Goal: Transaction & Acquisition: Purchase product/service

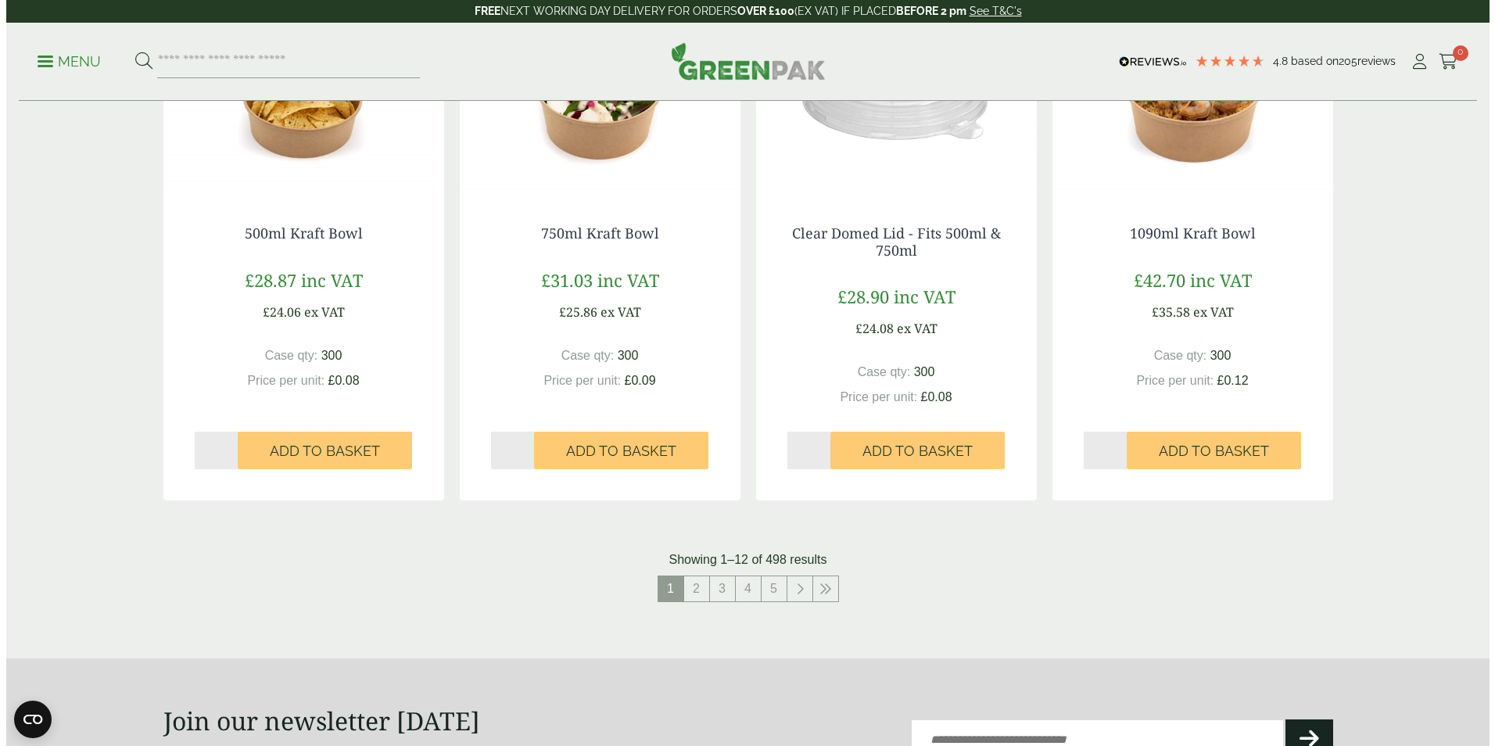
scroll to position [1095, 0]
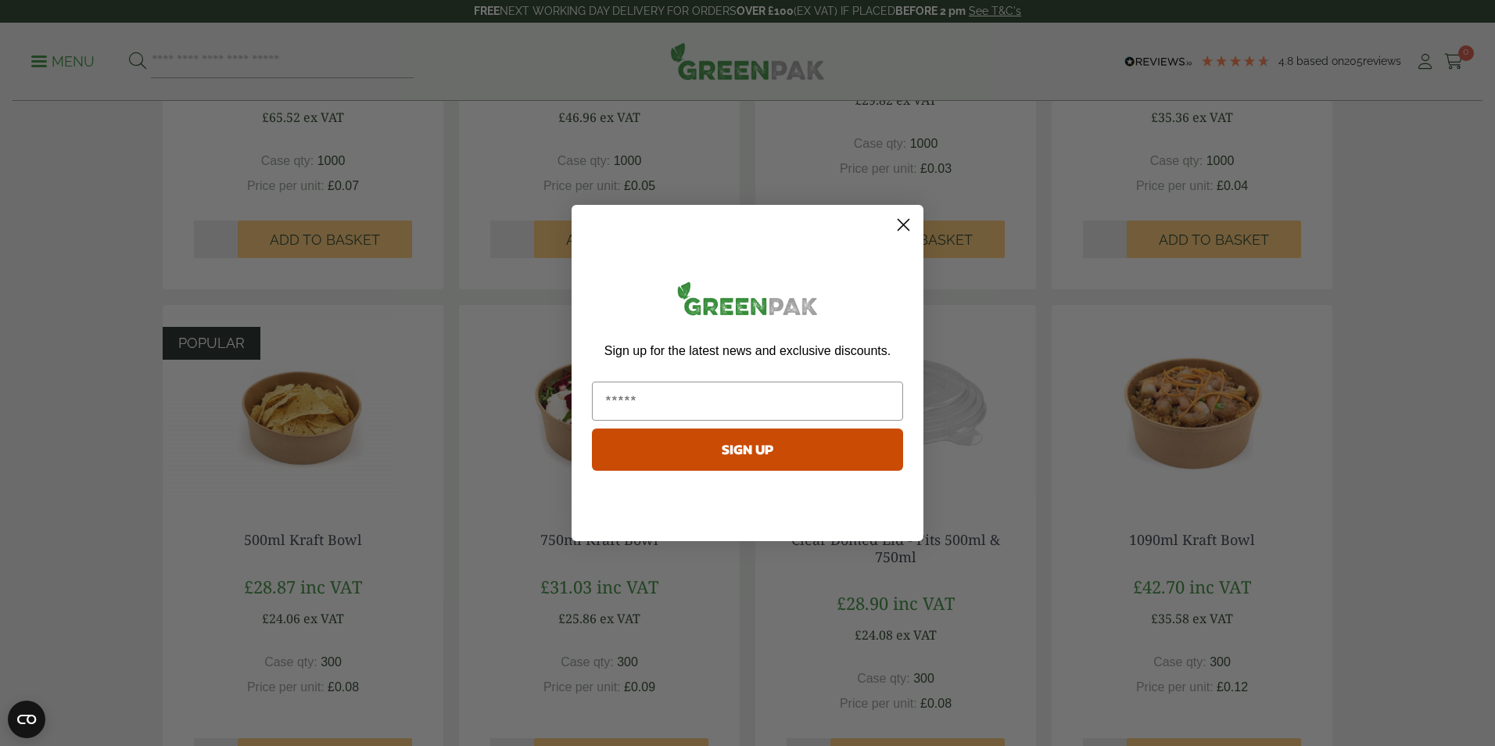
click at [905, 219] on circle "Close dialog" at bounding box center [904, 225] width 26 height 26
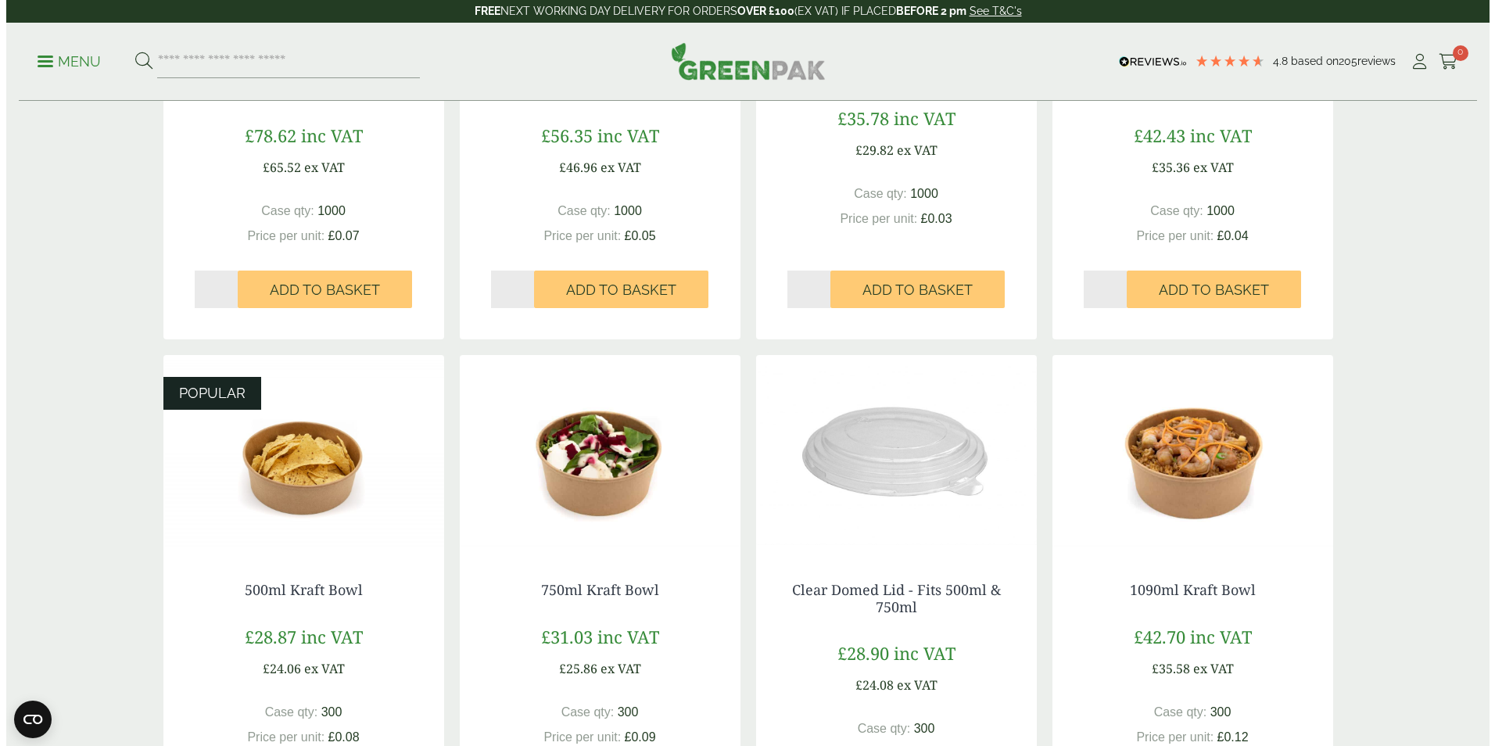
scroll to position [1017, 0]
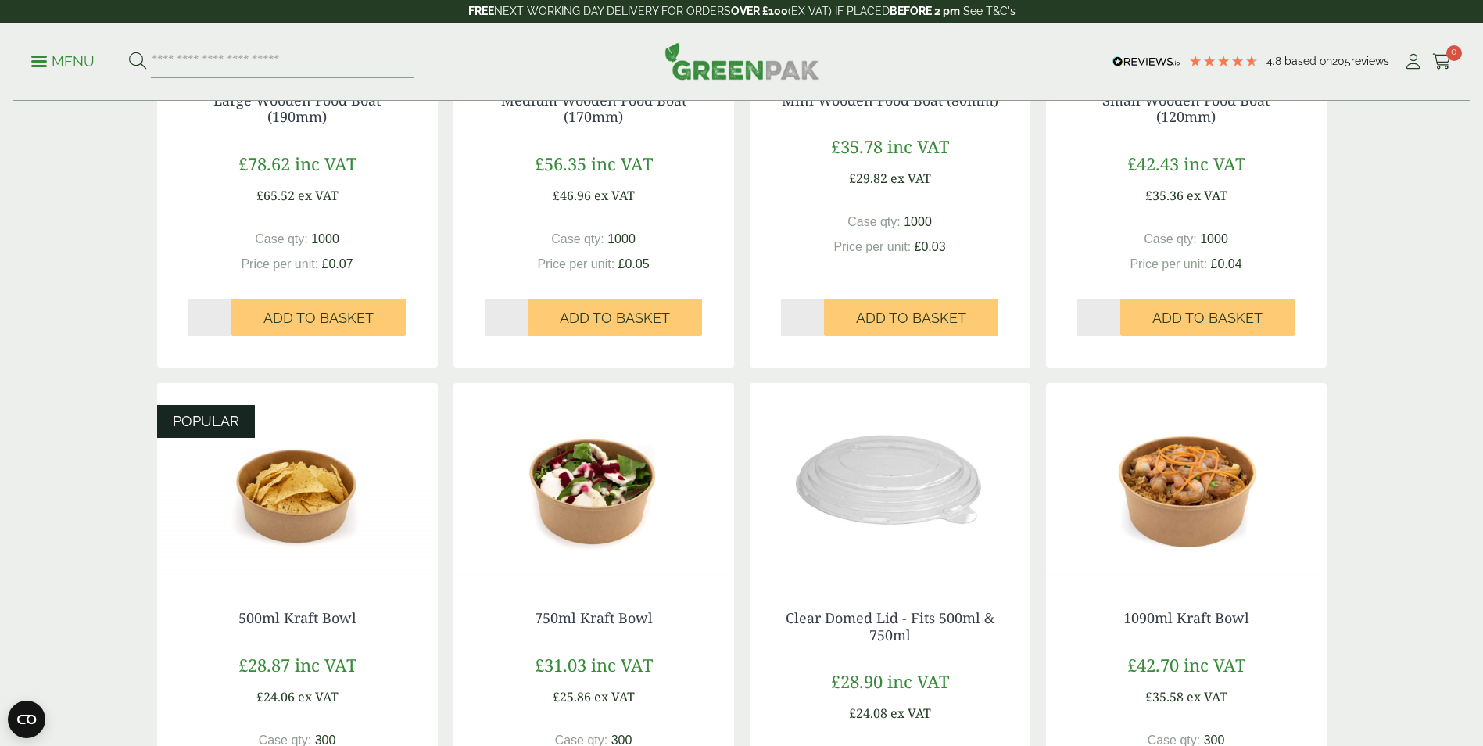
click at [30, 64] on div "Menu 4.8 Based on 205 reviews My Account" at bounding box center [742, 62] width 1458 height 78
click at [41, 63] on p "Menu" at bounding box center [62, 61] width 63 height 19
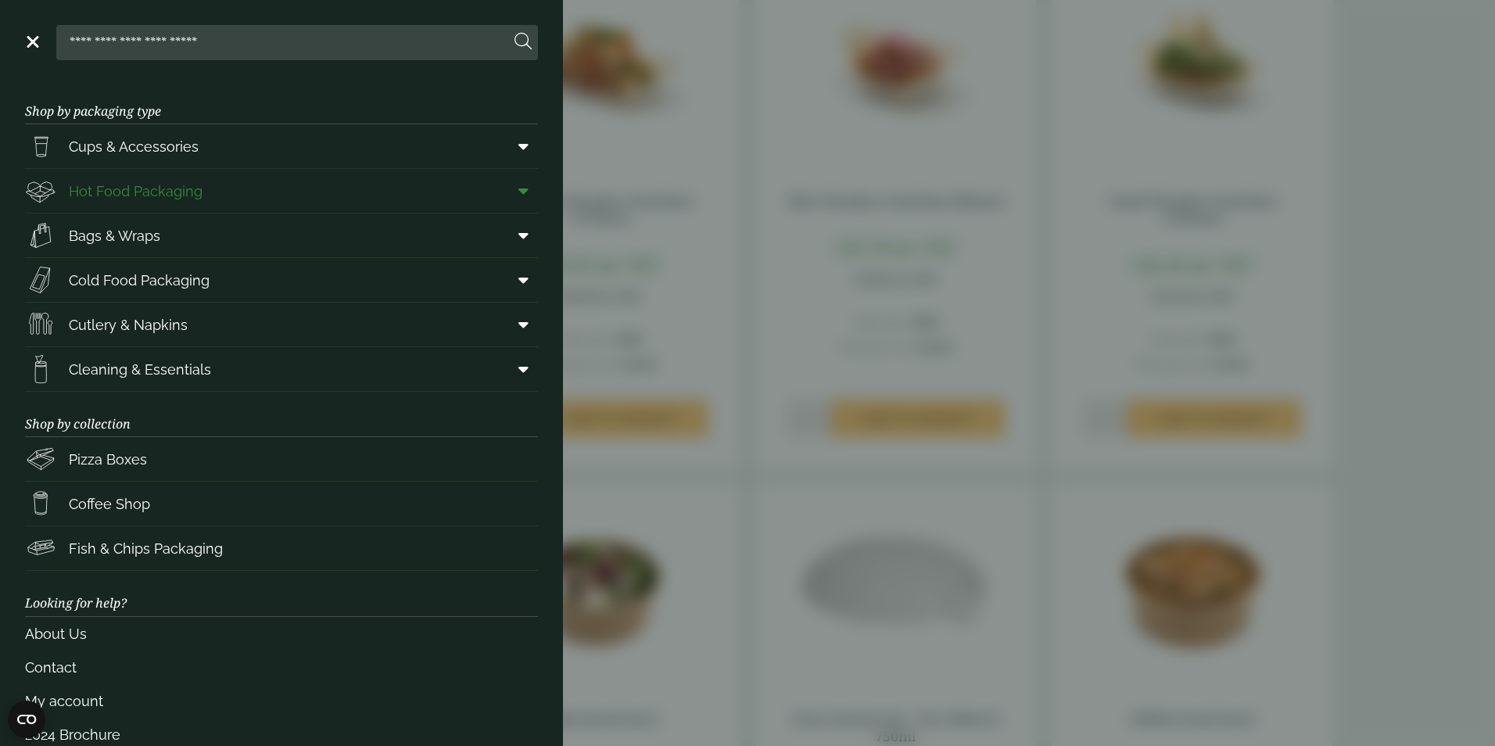
click at [518, 185] on icon at bounding box center [523, 191] width 10 height 16
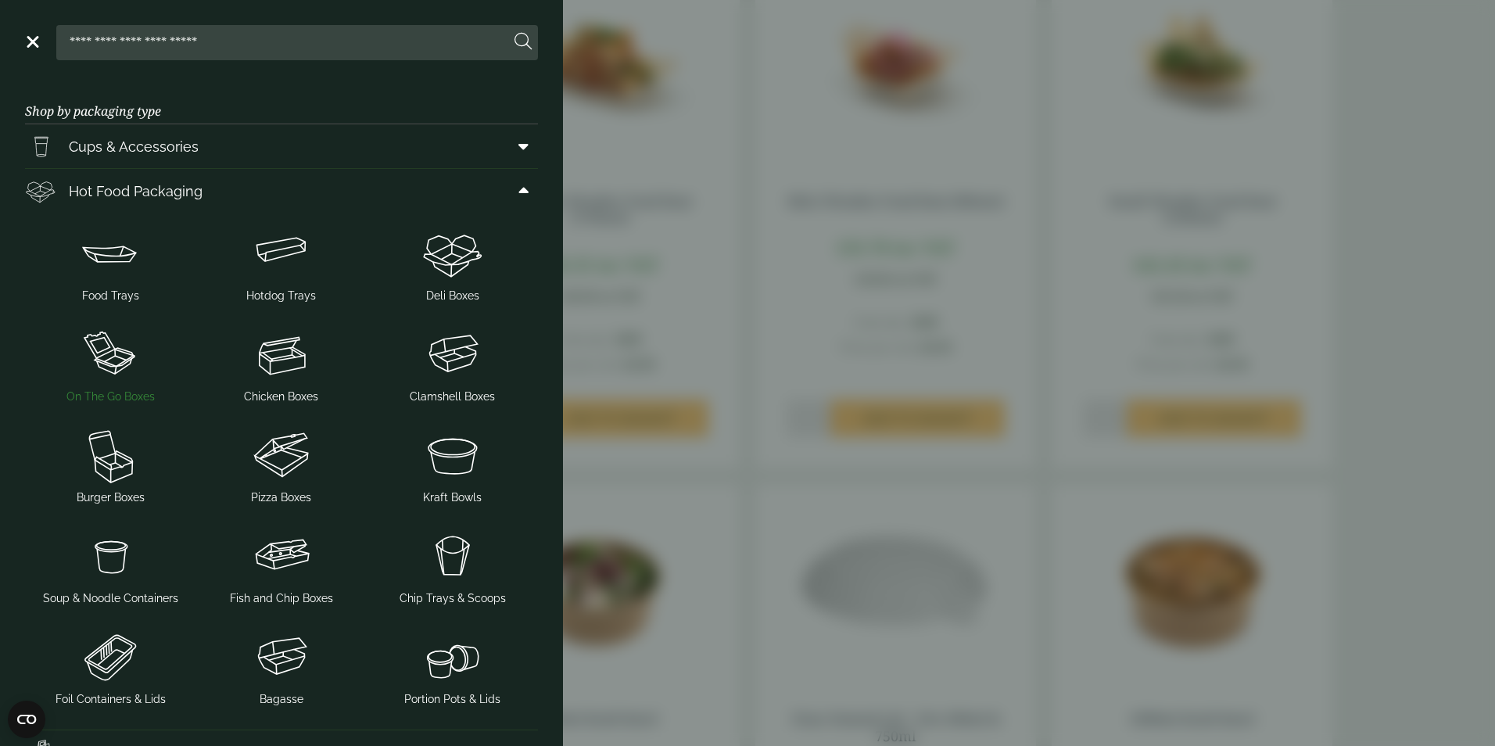
click at [119, 391] on span "On The Go Boxes" at bounding box center [110, 397] width 88 height 16
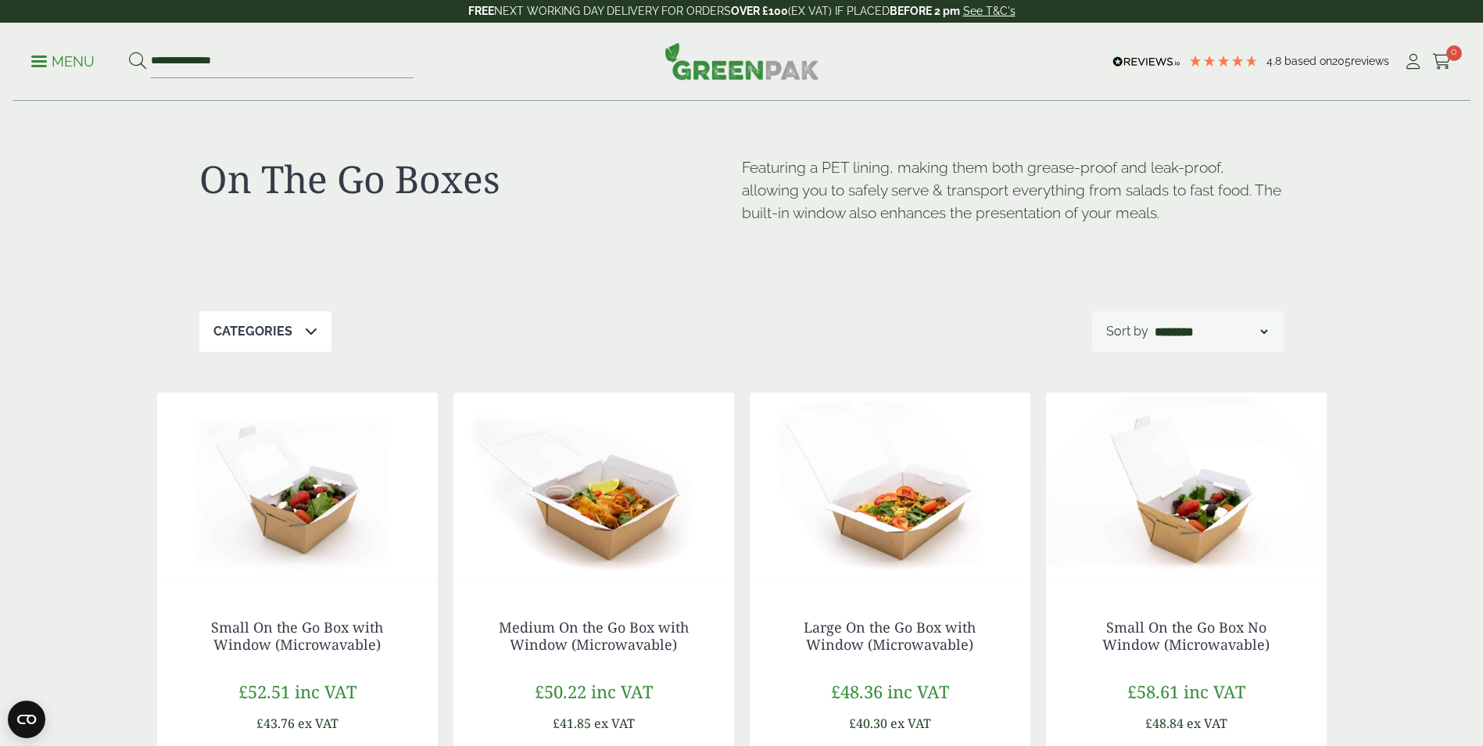
click at [45, 55] on link "Menu" at bounding box center [62, 60] width 63 height 16
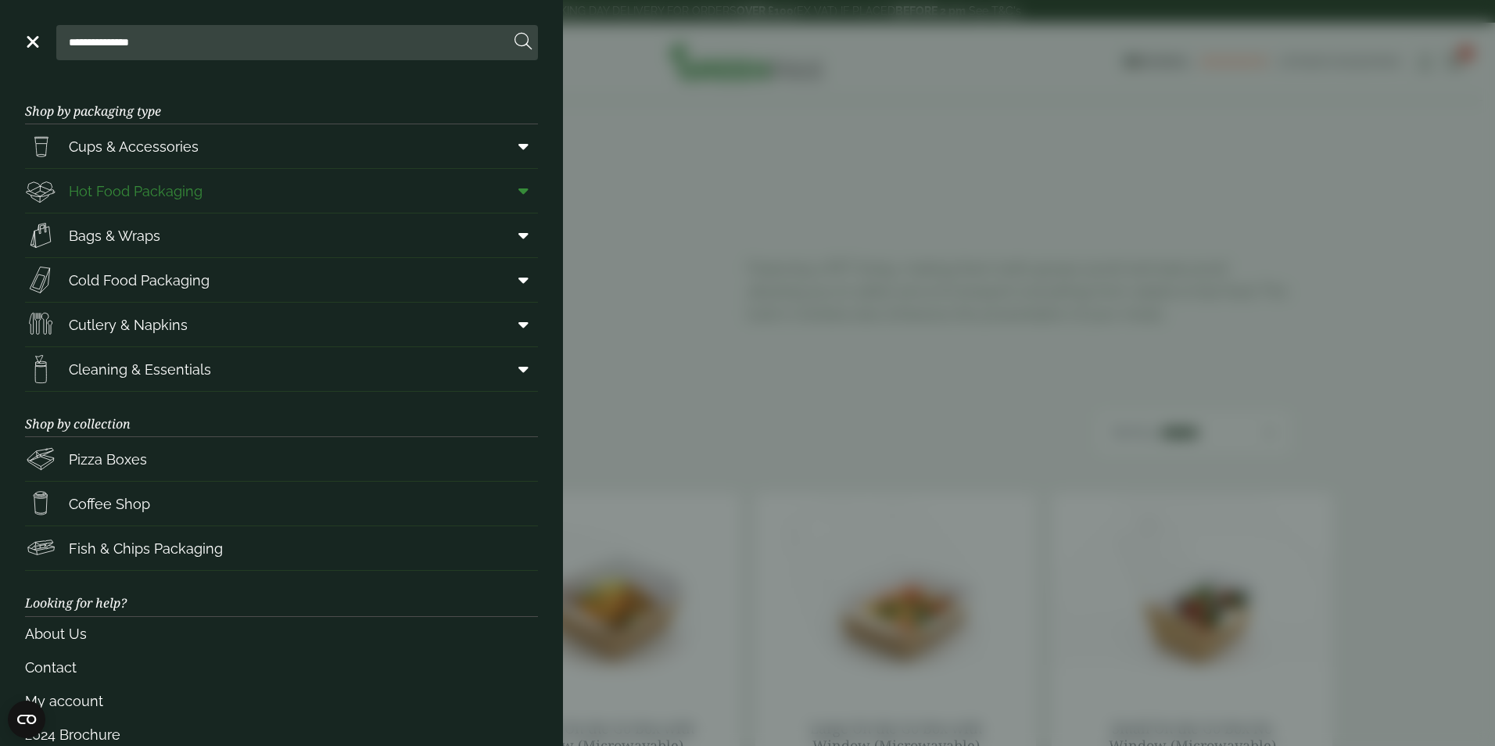
click at [206, 200] on link "Hot Food Packaging" at bounding box center [281, 191] width 513 height 44
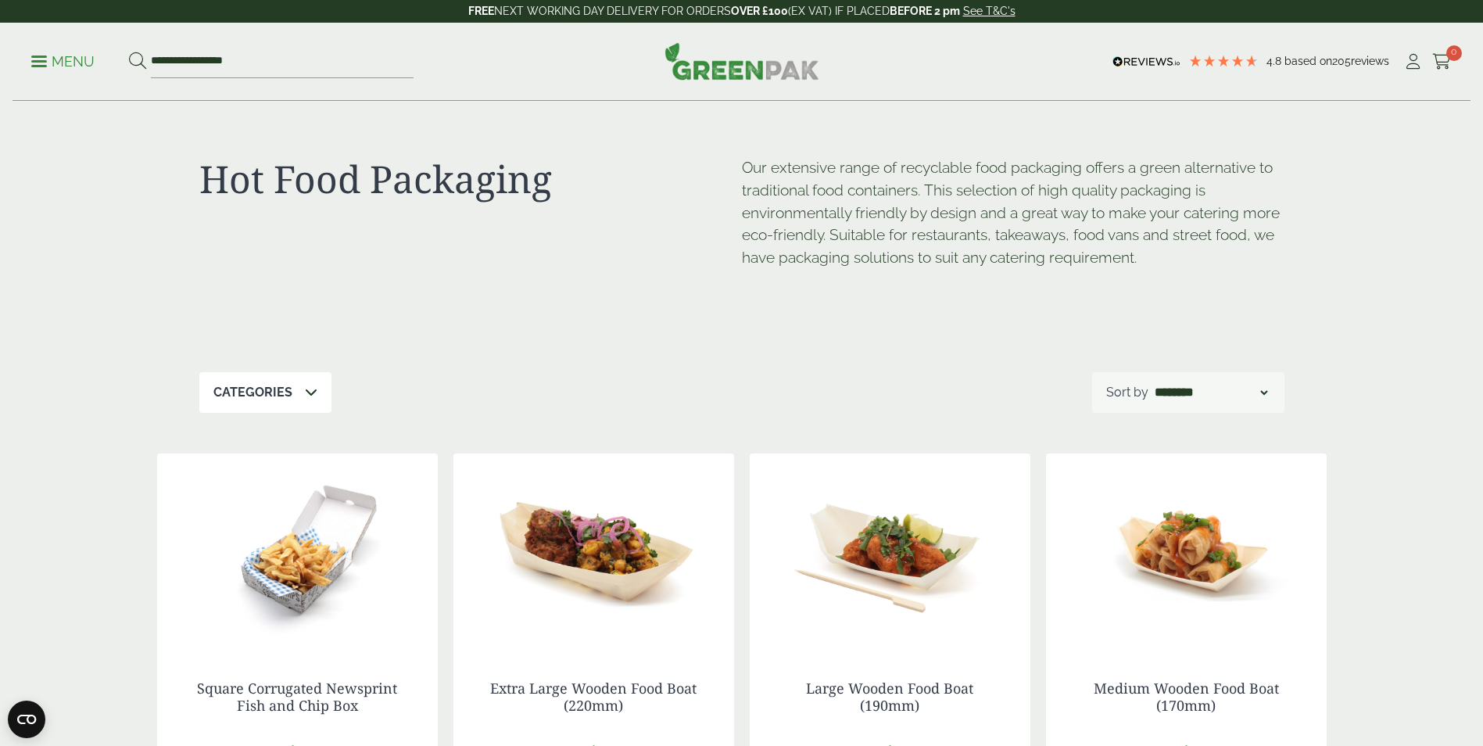
click at [36, 50] on ul "**********" at bounding box center [222, 61] width 382 height 33
click at [42, 58] on p "Menu" at bounding box center [62, 61] width 63 height 19
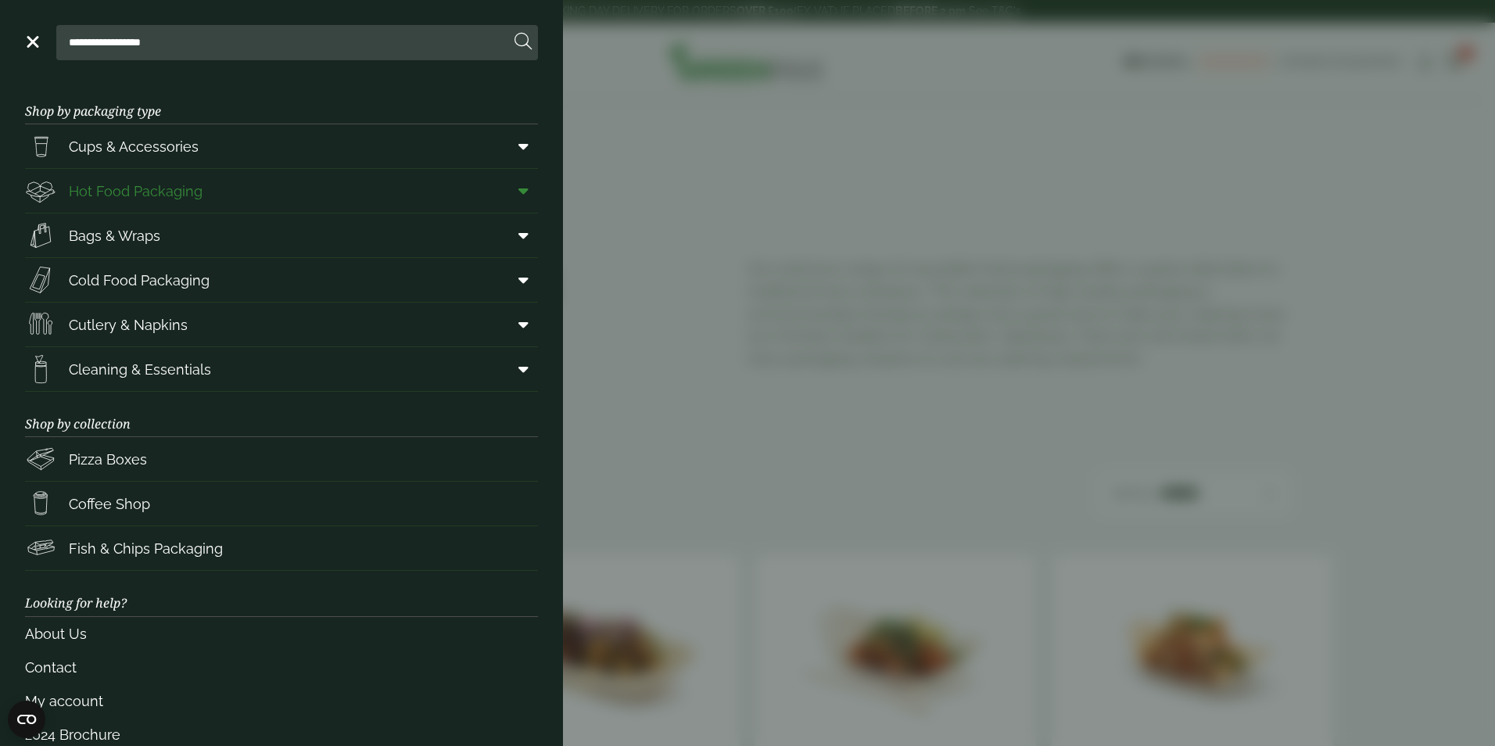
click at [504, 197] on span at bounding box center [520, 191] width 35 height 30
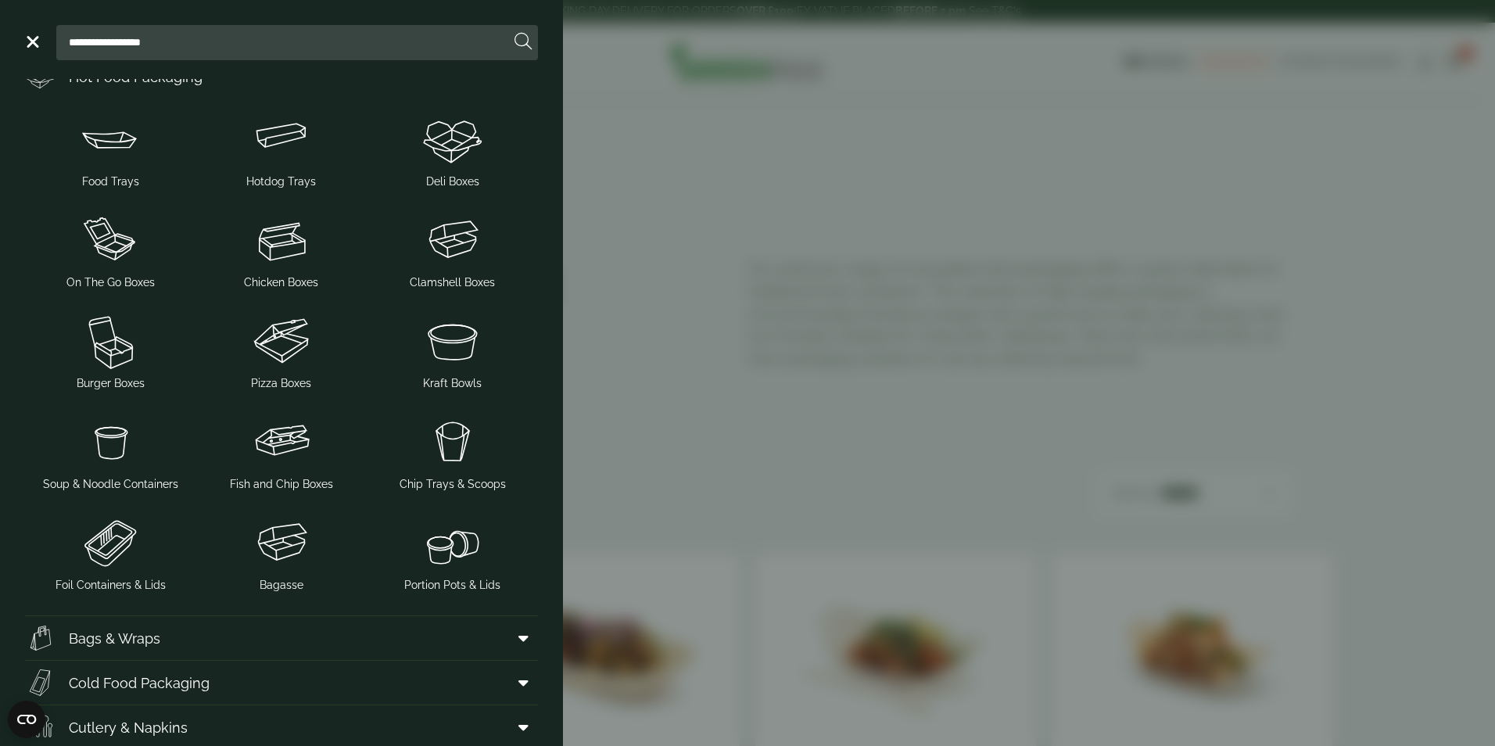
scroll to position [156, 0]
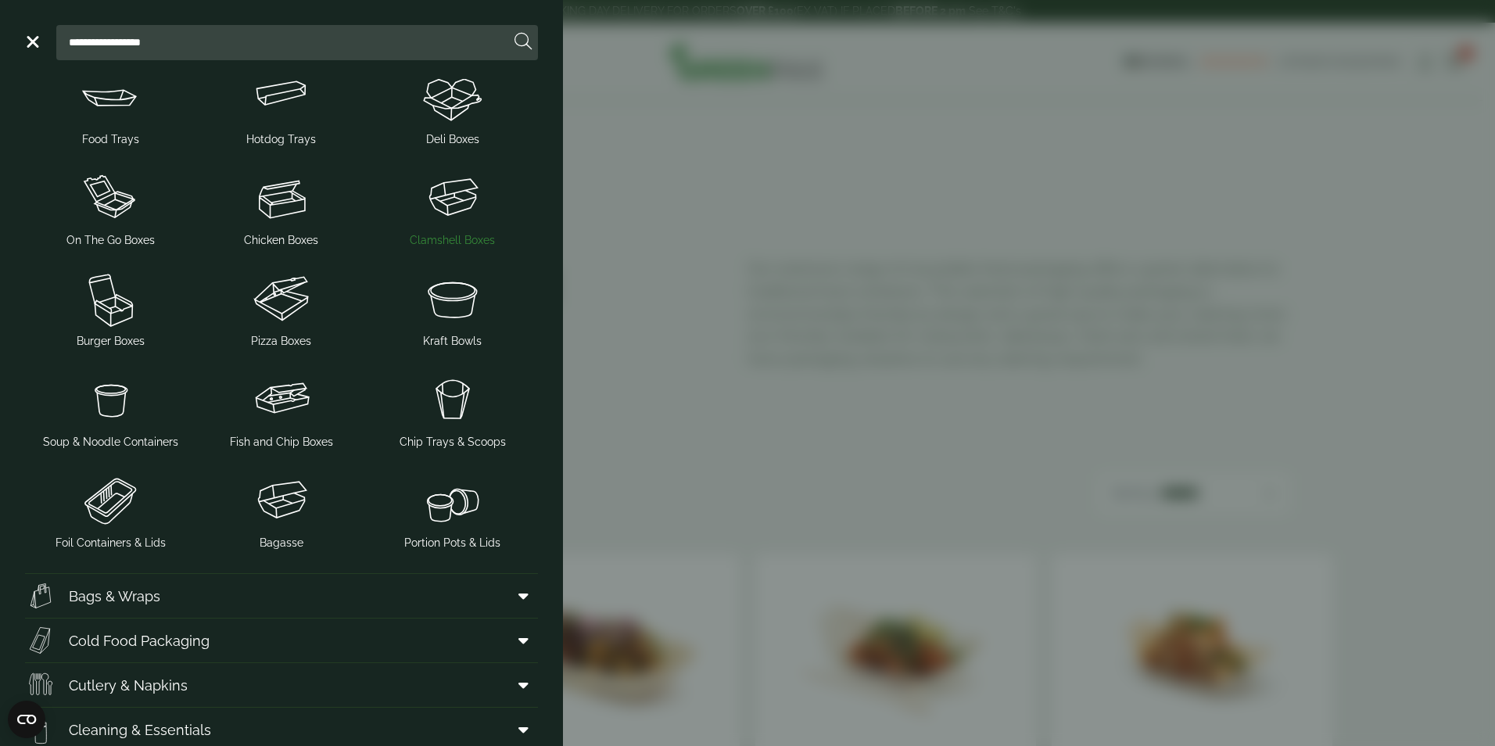
click at [449, 213] on img at bounding box center [452, 198] width 159 height 63
